Goal: Transaction & Acquisition: Purchase product/service

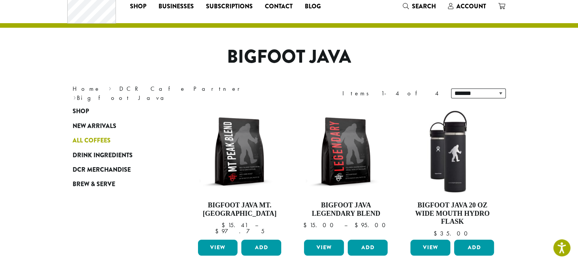
scroll to position [38, 0]
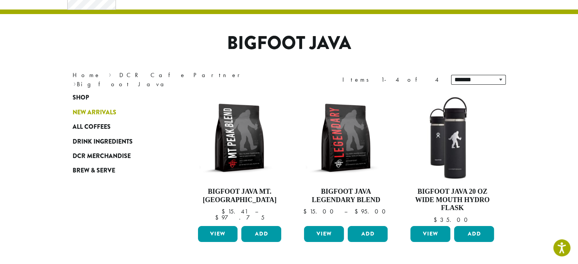
click at [100, 110] on span "New Arrivals" at bounding box center [95, 113] width 44 height 10
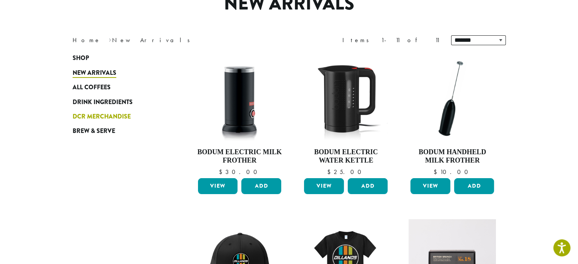
scroll to position [30, 0]
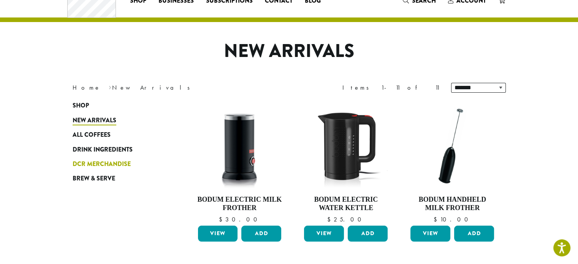
click at [107, 162] on span "DCR Merchandise" at bounding box center [102, 165] width 58 height 10
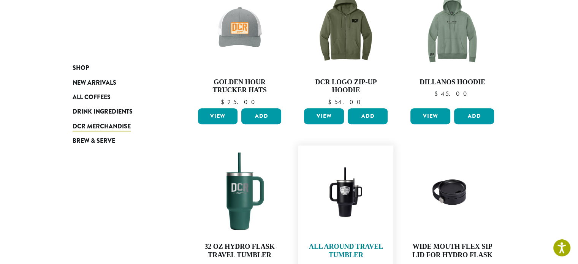
scroll to position [190, 0]
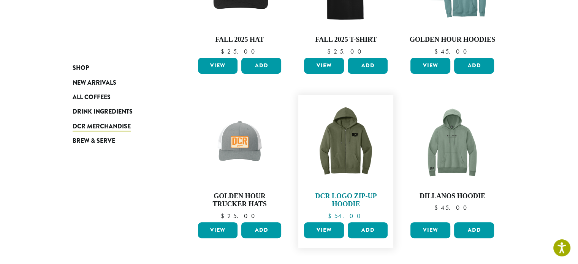
click at [348, 154] on img at bounding box center [345, 142] width 87 height 87
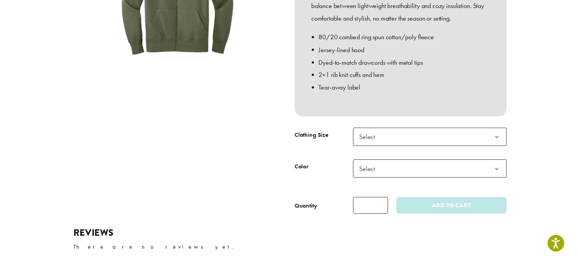
scroll to position [190, 0]
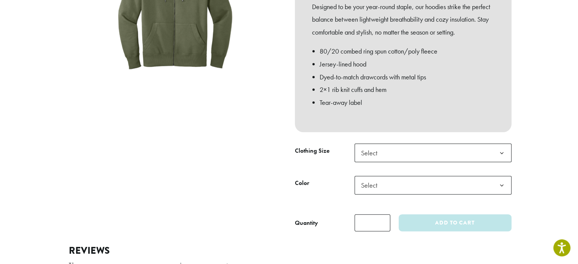
click at [403, 176] on span "Select" at bounding box center [433, 185] width 157 height 19
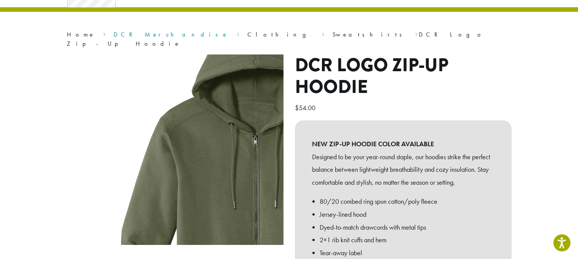
scroll to position [0, 0]
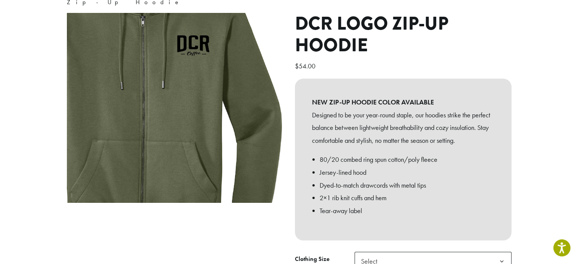
scroll to position [6, 0]
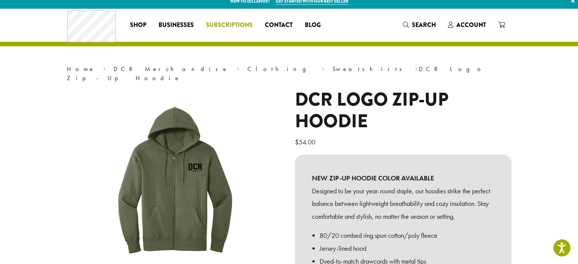
click at [230, 25] on span "Subscriptions" at bounding box center [229, 26] width 47 height 10
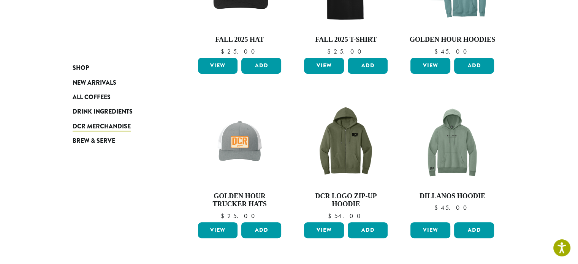
scroll to position [190, 0]
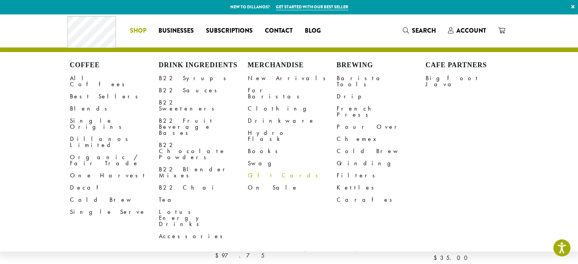
click at [267, 170] on link "Gift Cards" at bounding box center [292, 176] width 89 height 12
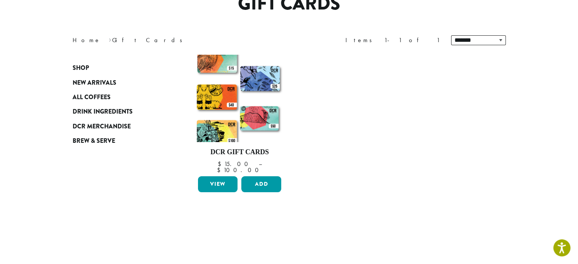
scroll to position [76, 0]
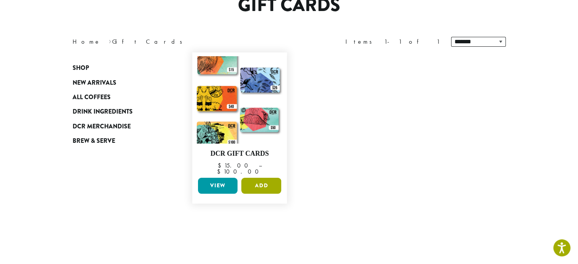
click at [264, 182] on button "Add" at bounding box center [262, 186] width 40 height 16
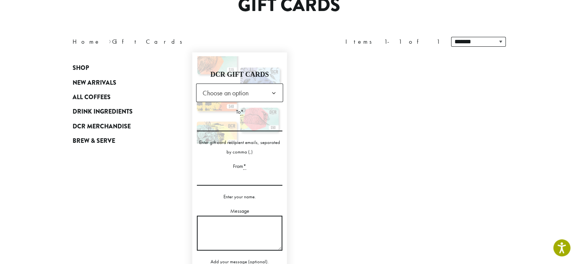
click at [275, 94] on b at bounding box center [273, 93] width 19 height 19
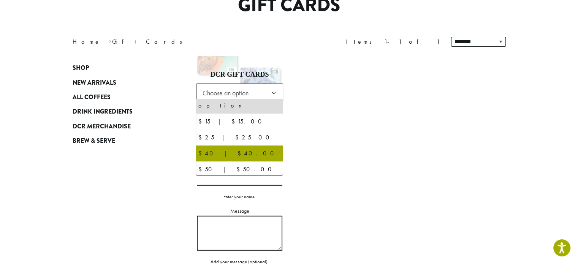
scroll to position [20, 0]
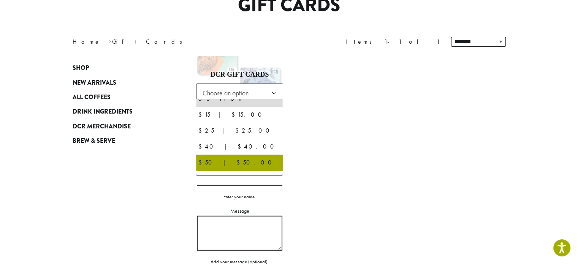
select select "**********"
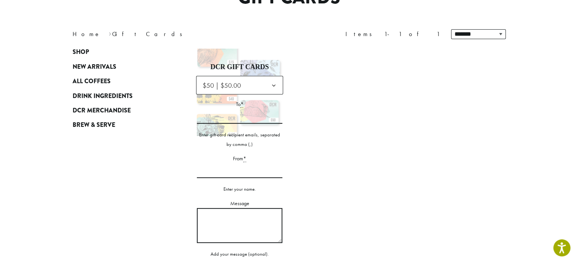
scroll to position [38, 0]
